Goal: Task Accomplishment & Management: Complete application form

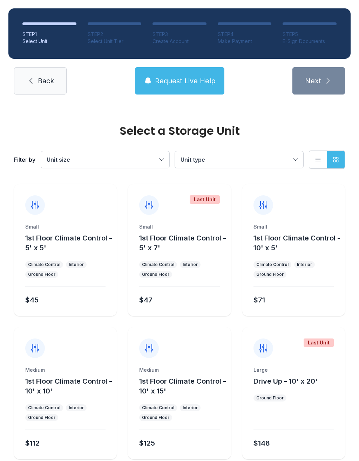
click at [51, 39] on div "Select Unit" at bounding box center [49, 41] width 54 height 7
click at [31, 40] on div "Select Unit" at bounding box center [49, 41] width 54 height 7
click at [45, 71] on link "Back" at bounding box center [40, 80] width 53 height 27
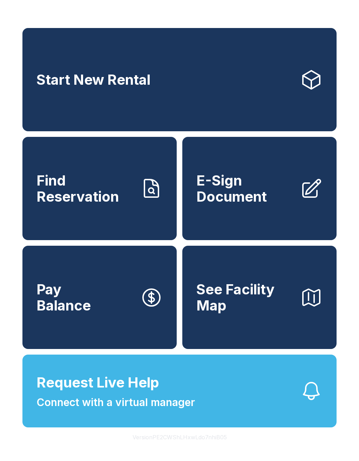
click at [241, 205] on span "E-Sign Document" at bounding box center [245, 189] width 98 height 32
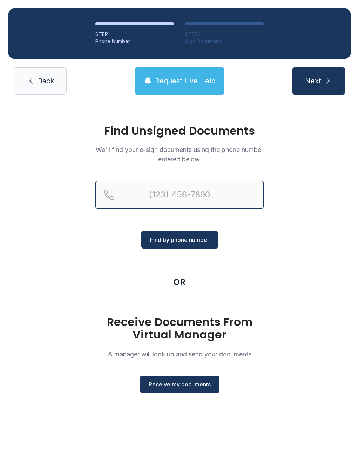
click at [188, 191] on input "Reservation phone number" at bounding box center [179, 195] width 168 height 28
type input "[PHONE_NUMBER]"
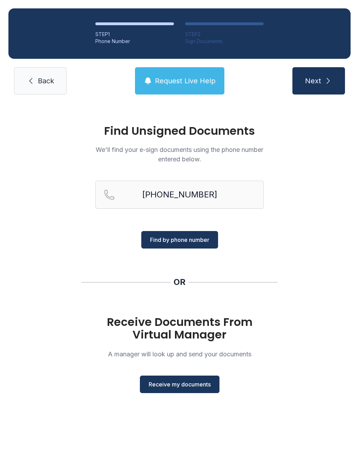
click at [198, 239] on span "Find by phone number" at bounding box center [179, 240] width 59 height 8
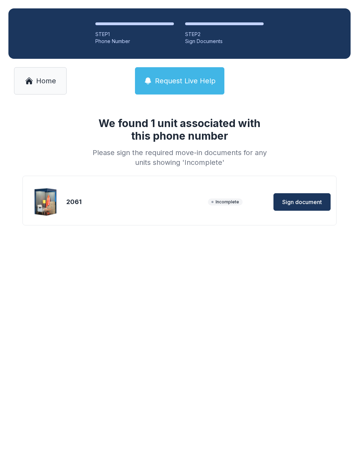
click at [298, 202] on span "Sign document" at bounding box center [302, 202] width 40 height 8
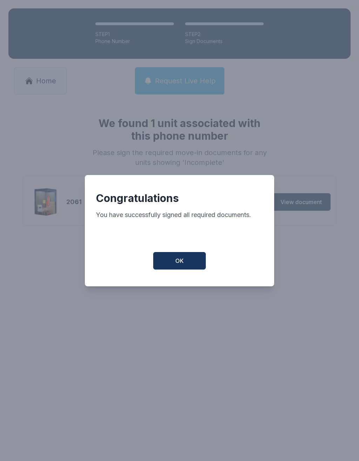
click at [177, 264] on span "OK" at bounding box center [179, 261] width 8 height 8
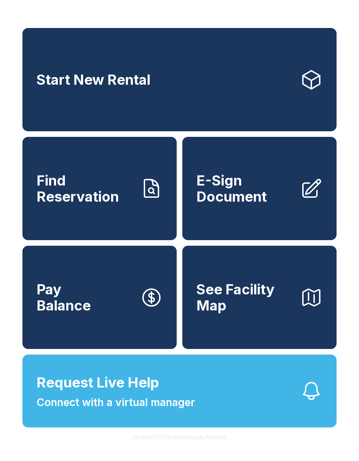
click at [237, 95] on link "Start New Rental" at bounding box center [179, 79] width 314 height 103
